Goal: Task Accomplishment & Management: Use online tool/utility

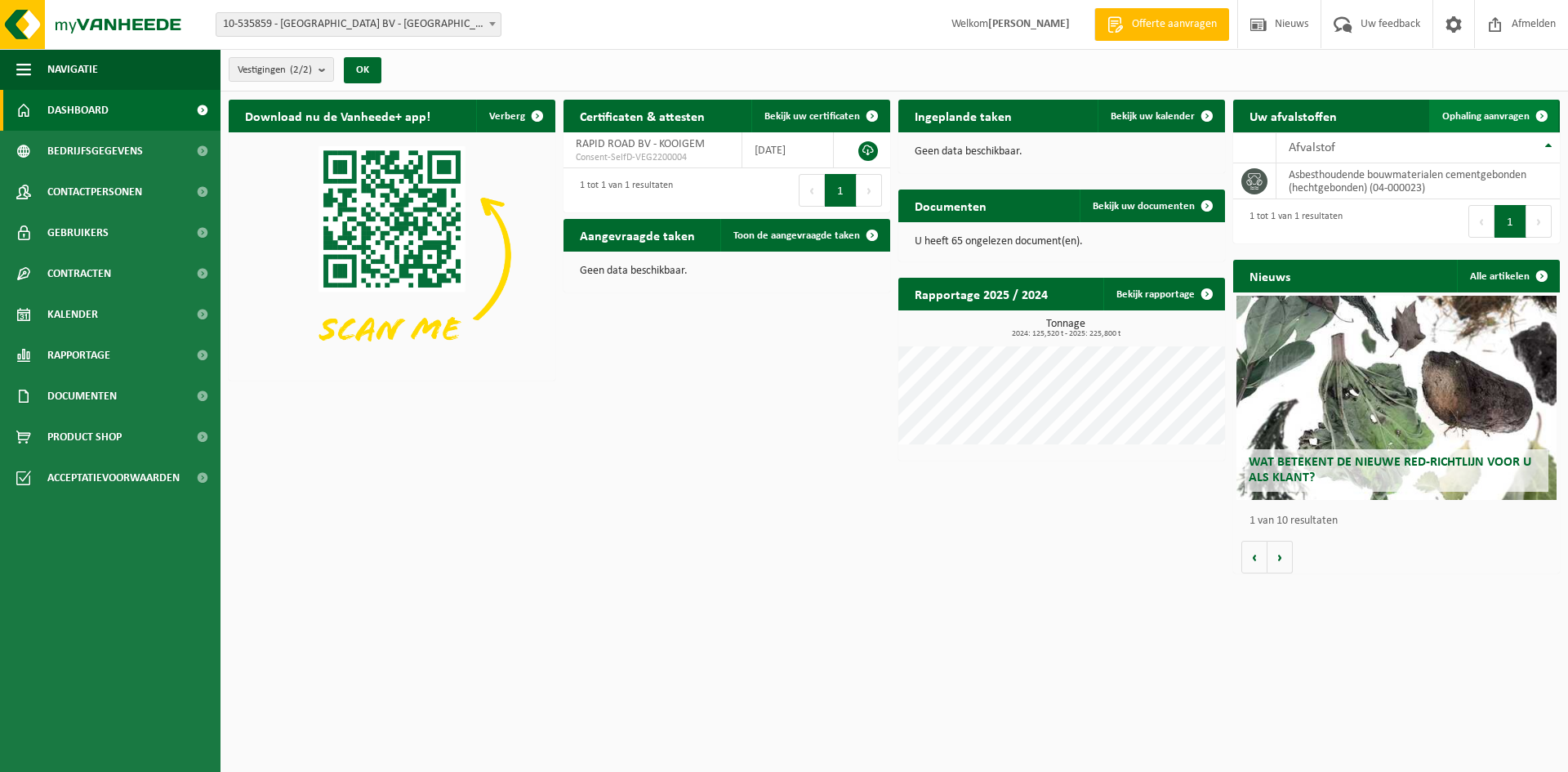
click at [1474, 127] on link "Ophaling aanvragen" at bounding box center [1494, 116] width 129 height 32
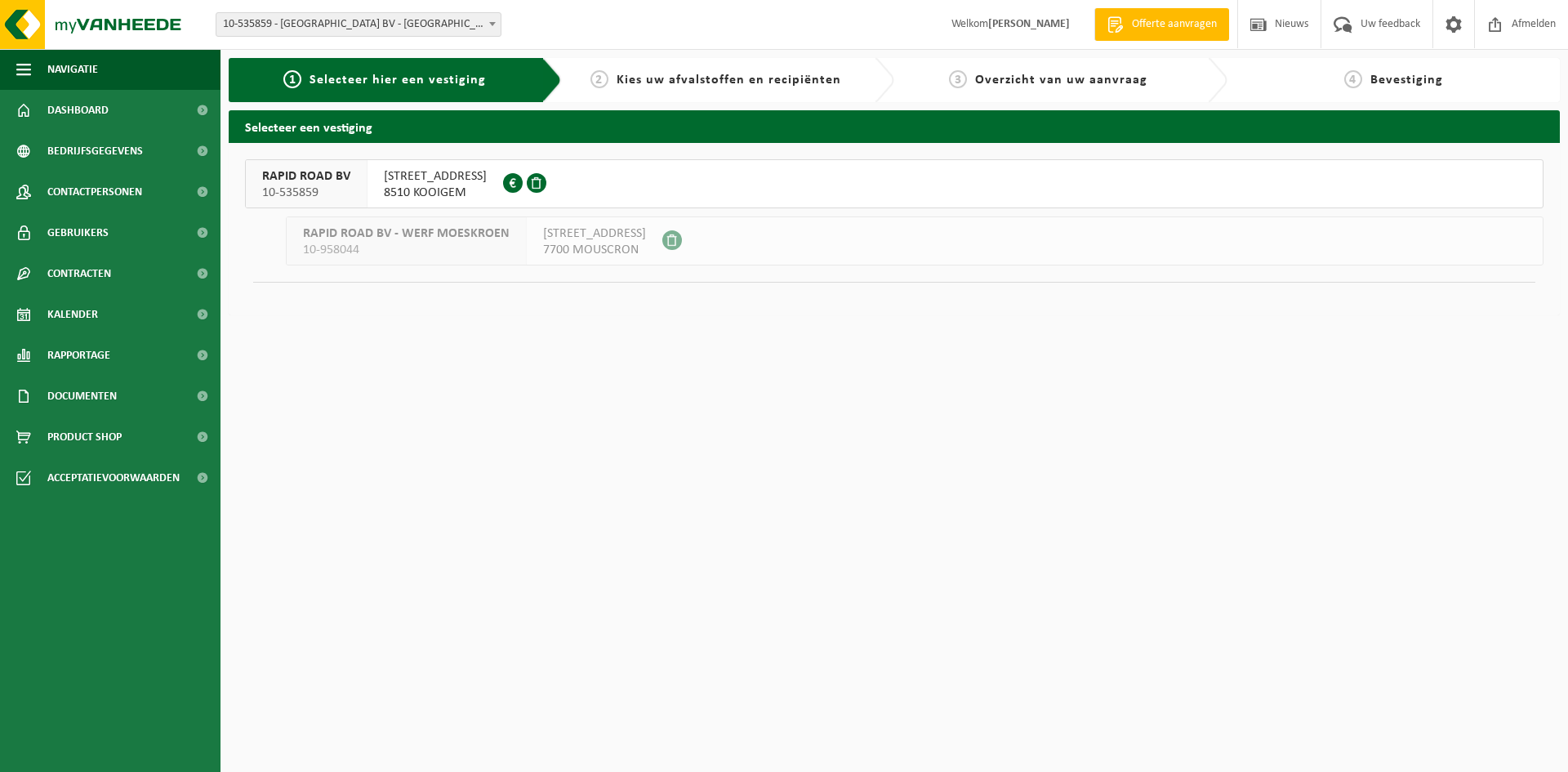
click at [412, 184] on span "TONTESTRAAT 2" at bounding box center [435, 176] width 103 height 16
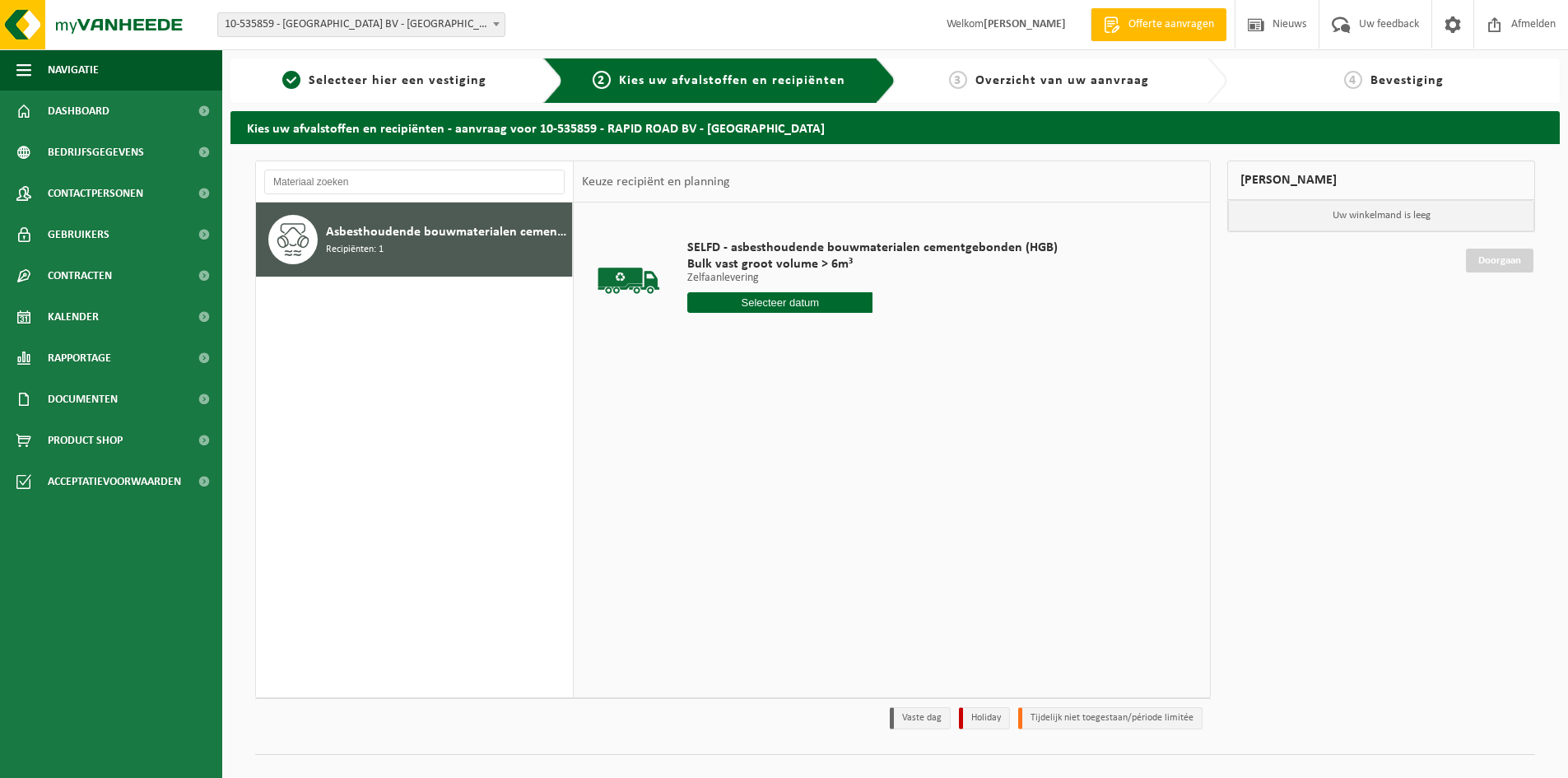
click at [793, 299] on input "text" at bounding box center [780, 303] width 185 height 21
click at [825, 476] on div "26" at bounding box center [818, 474] width 29 height 27
type input "Van [DATE]"
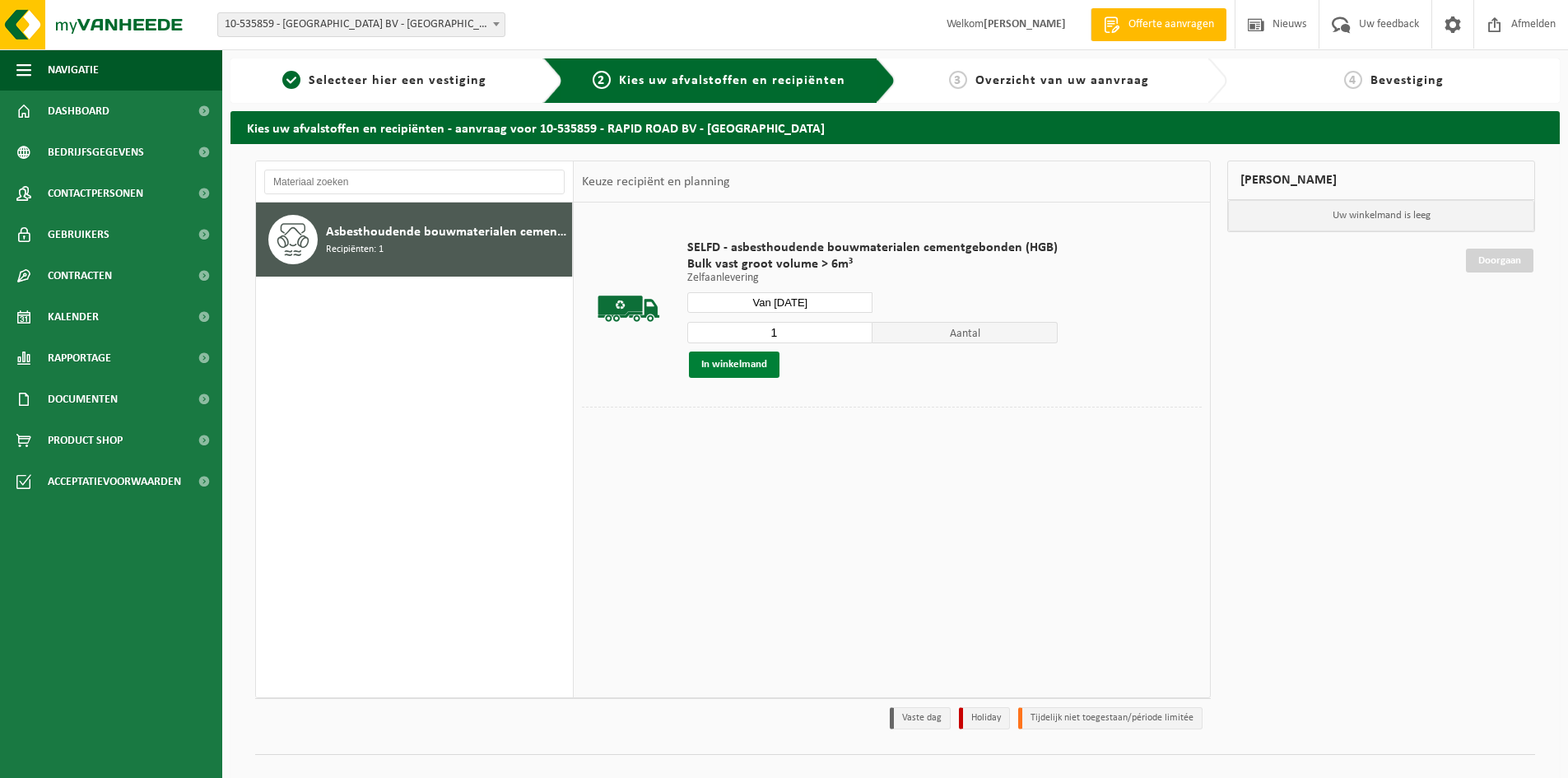
click at [734, 375] on button "In winkelmand" at bounding box center [734, 365] width 91 height 27
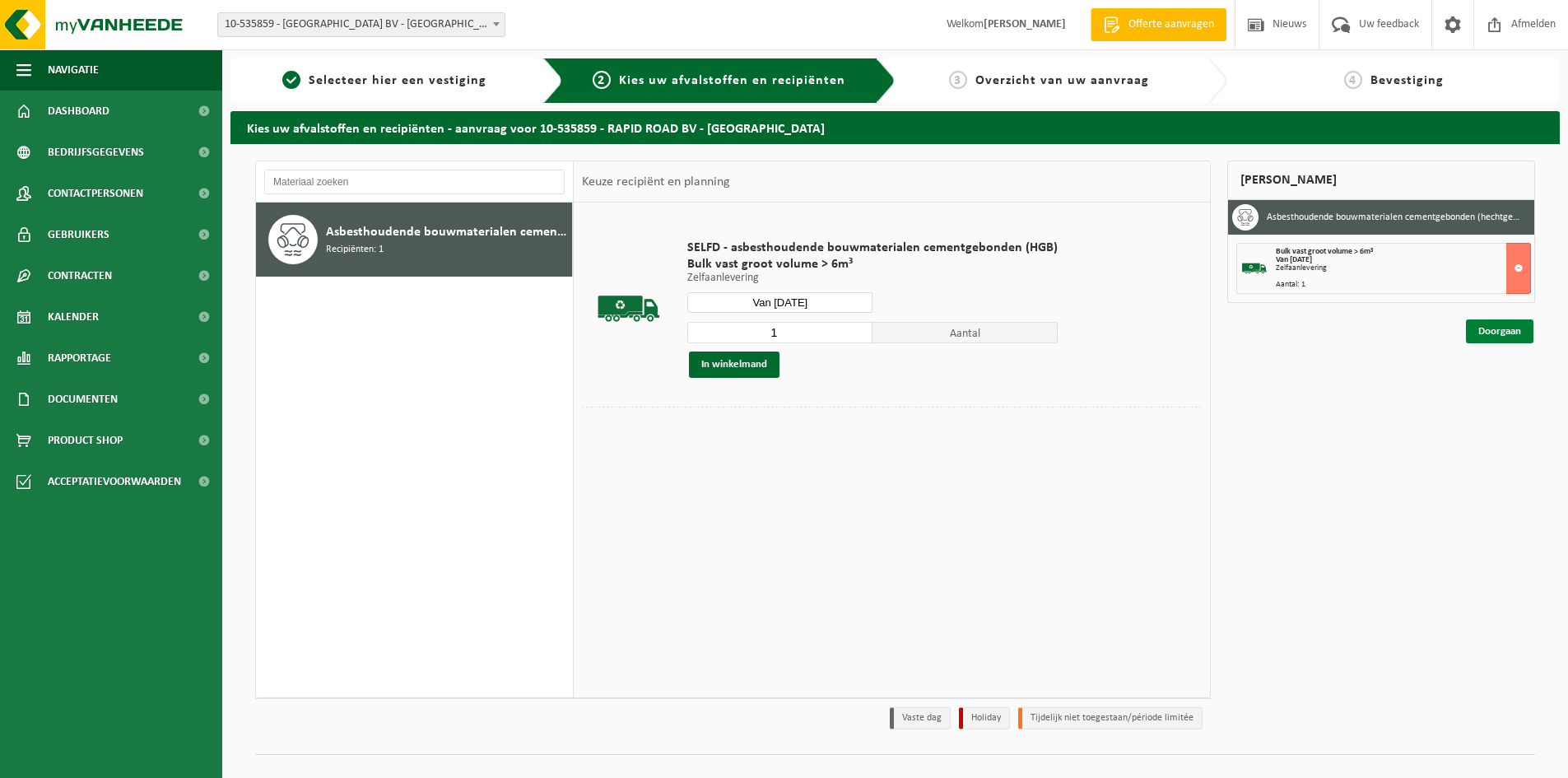
click at [1506, 325] on link "Doorgaan" at bounding box center [1499, 331] width 68 height 24
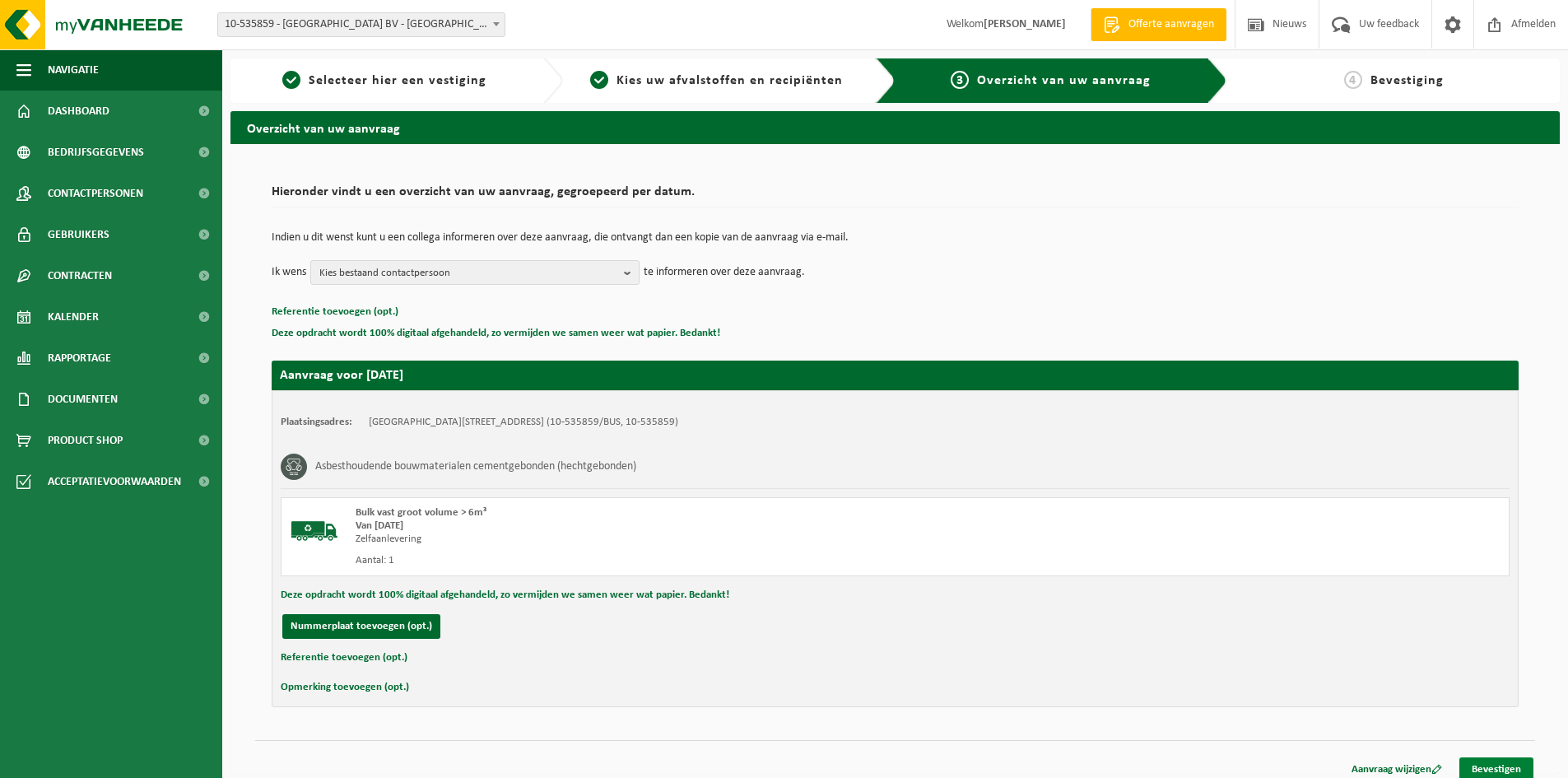
click at [1493, 762] on link "Bevestigen" at bounding box center [1496, 769] width 74 height 24
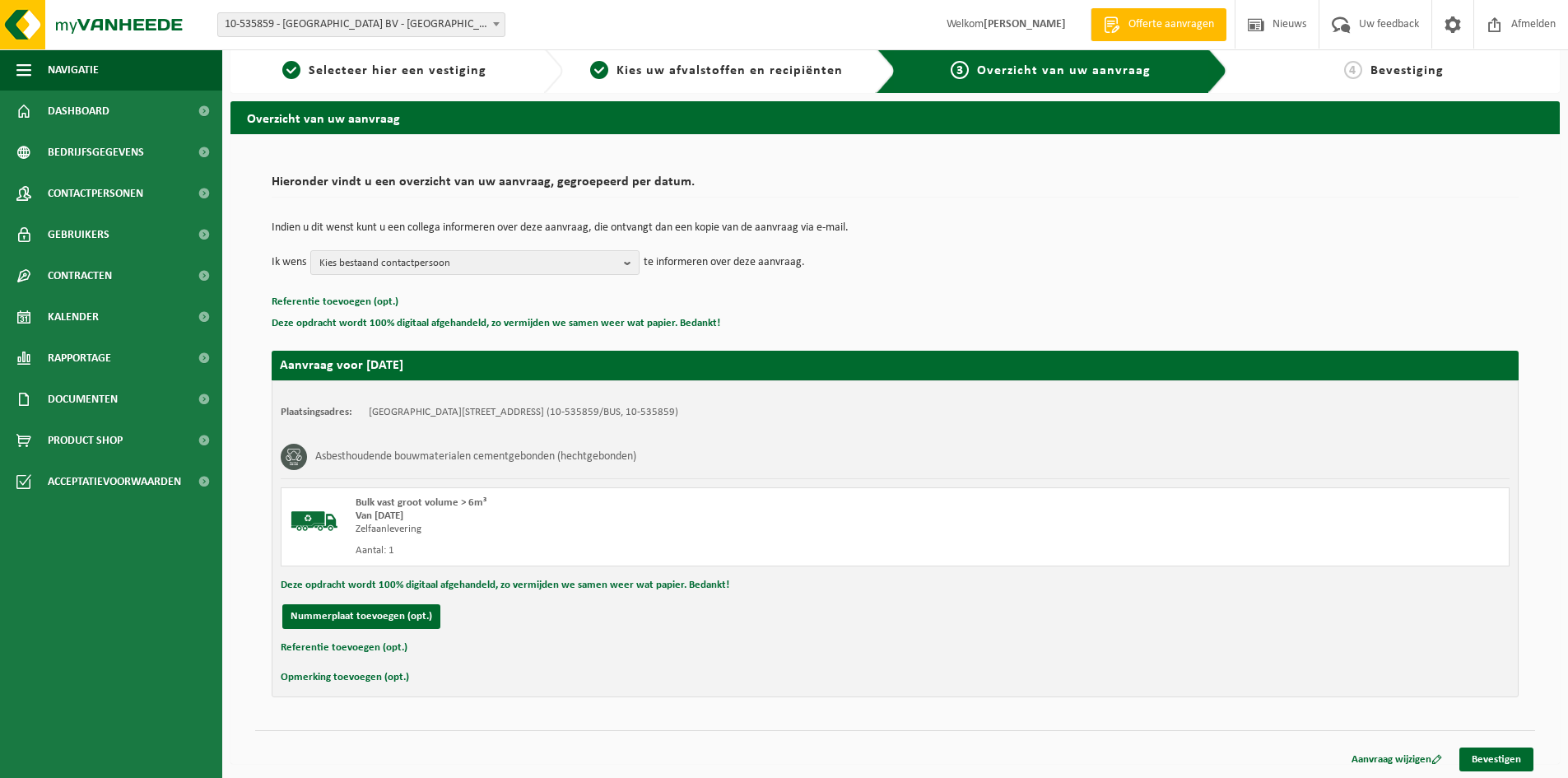
scroll to position [12, 0]
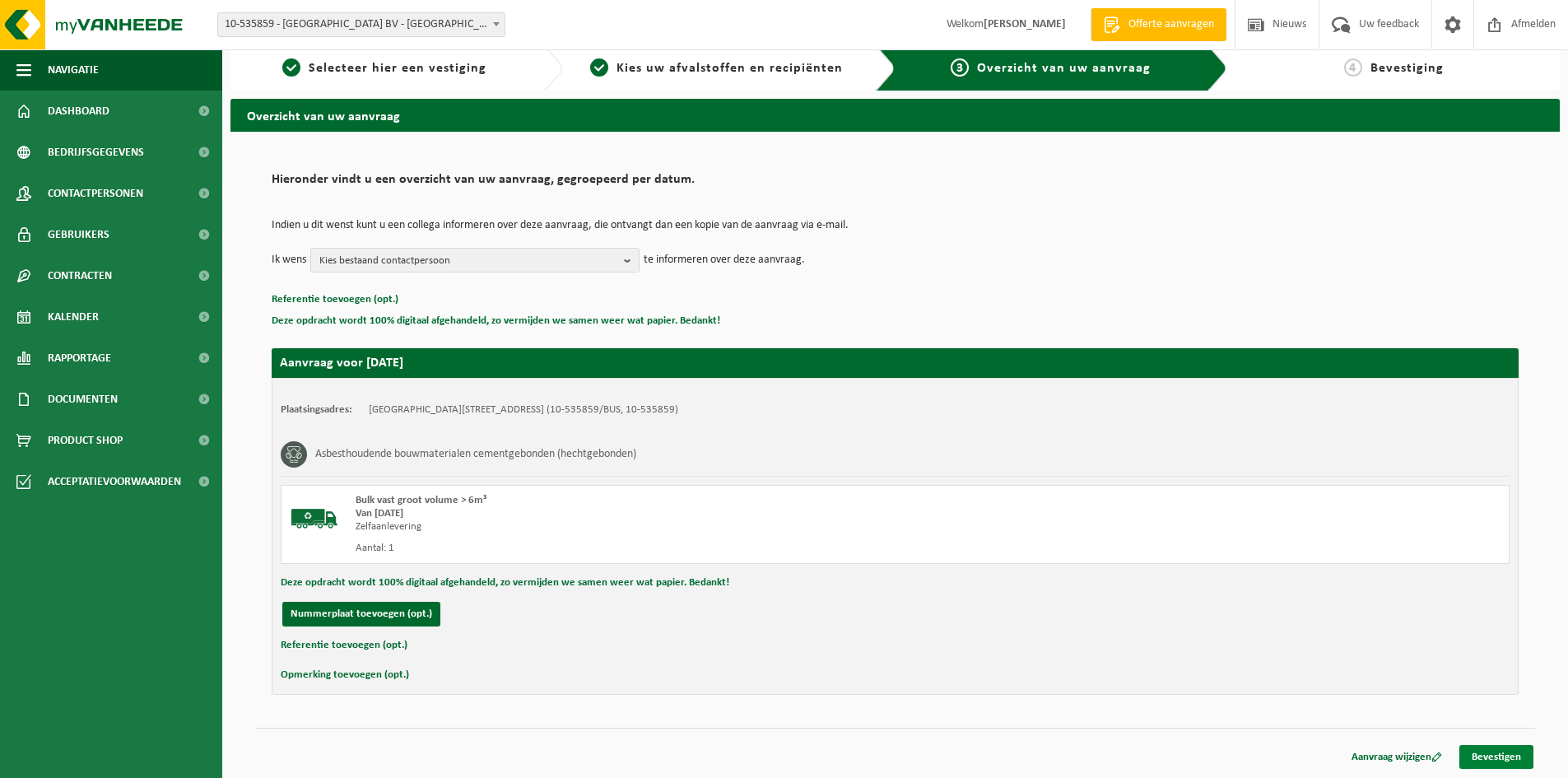
click at [1490, 758] on link "Bevestigen" at bounding box center [1496, 757] width 74 height 24
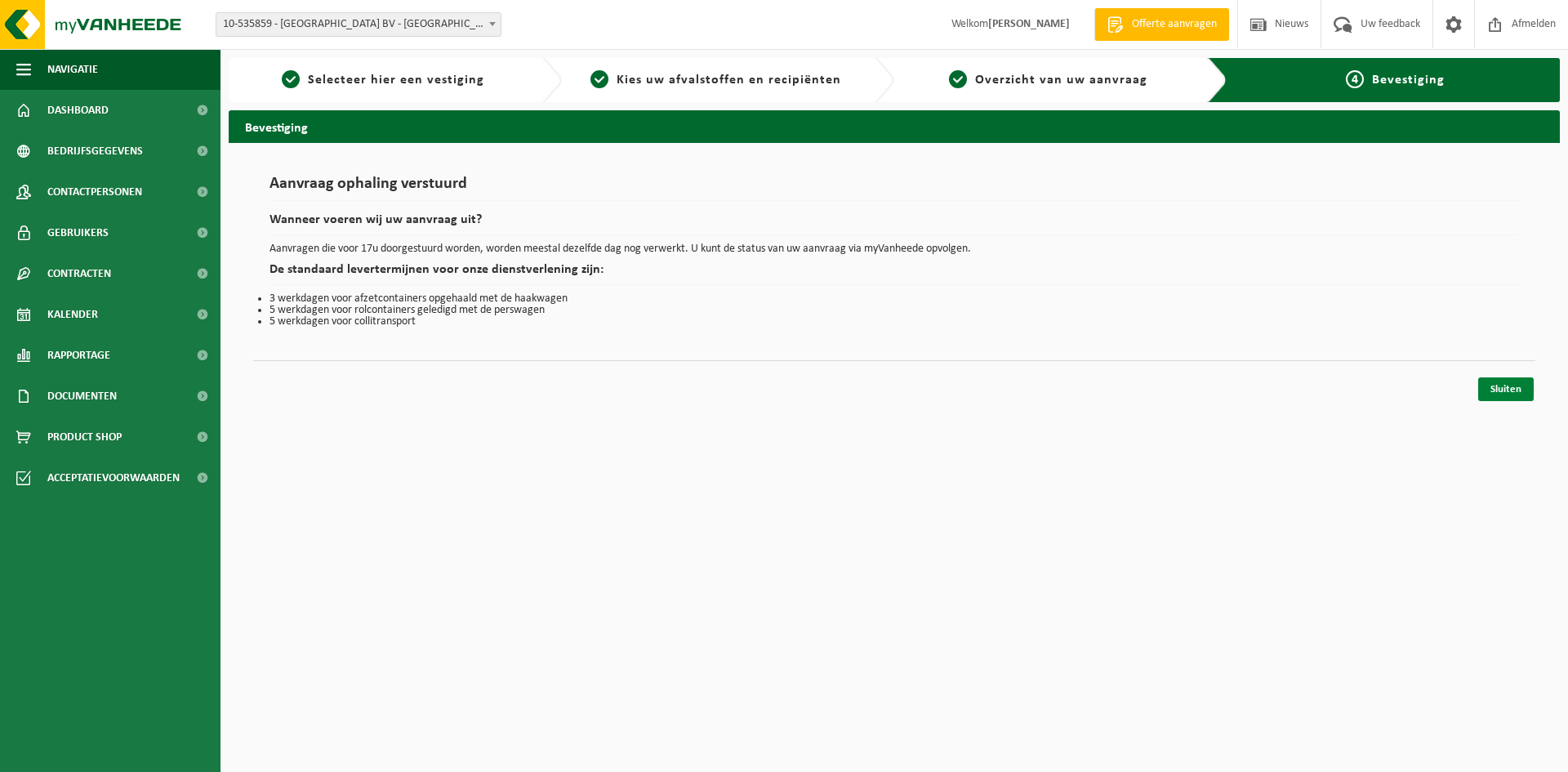
click at [1510, 393] on link "Sluiten" at bounding box center [1505, 389] width 55 height 24
